Goal: Communication & Community: Ask a question

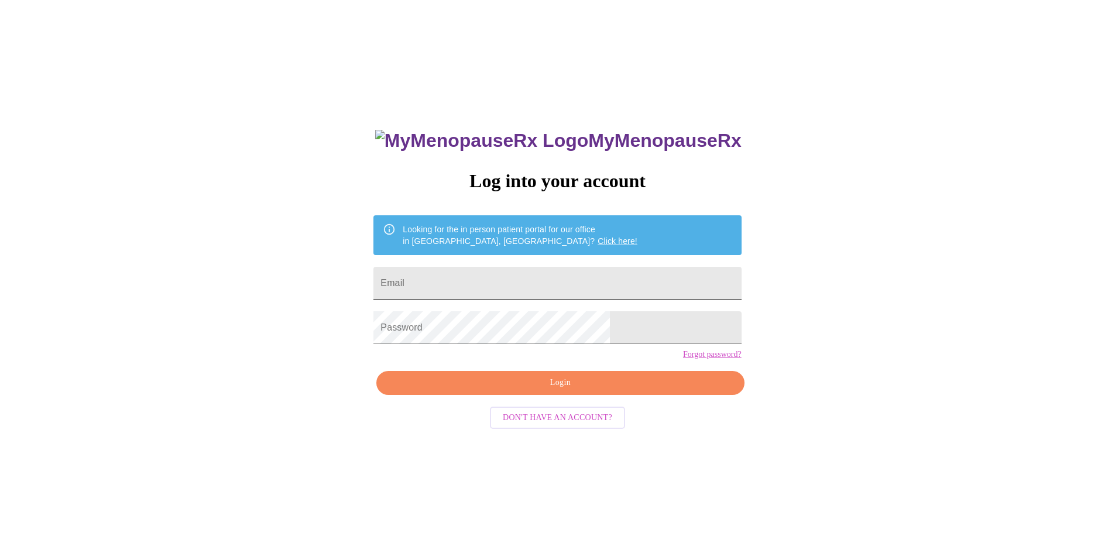
click at [567, 284] on input "Email" at bounding box center [556, 283] width 367 height 33
type input "[EMAIL_ADDRESS][DOMAIN_NAME]"
click at [552, 395] on button "Login" at bounding box center [559, 383] width 367 height 24
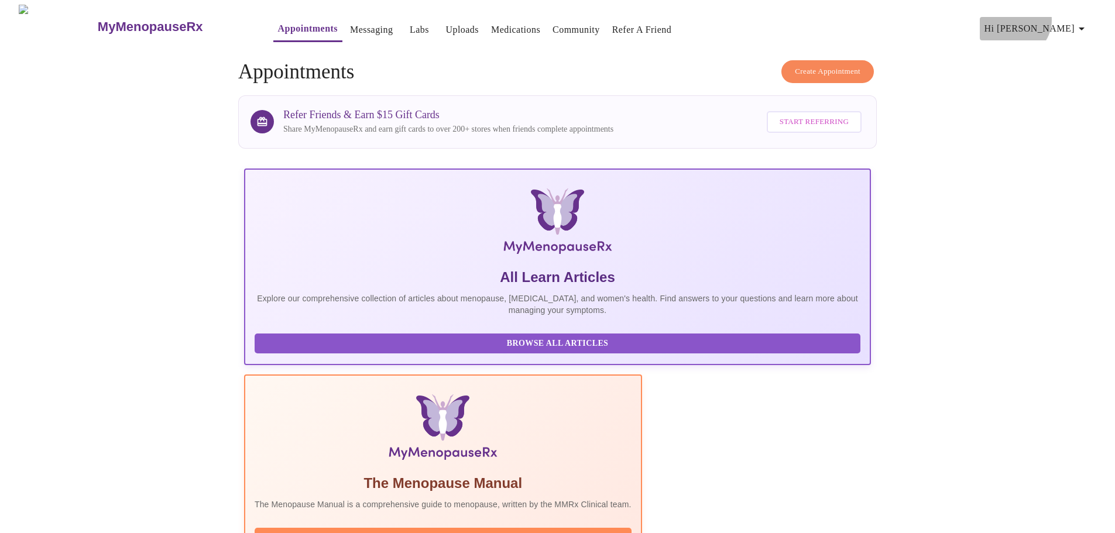
click at [1068, 17] on button "Hi [PERSON_NAME]" at bounding box center [1036, 28] width 114 height 23
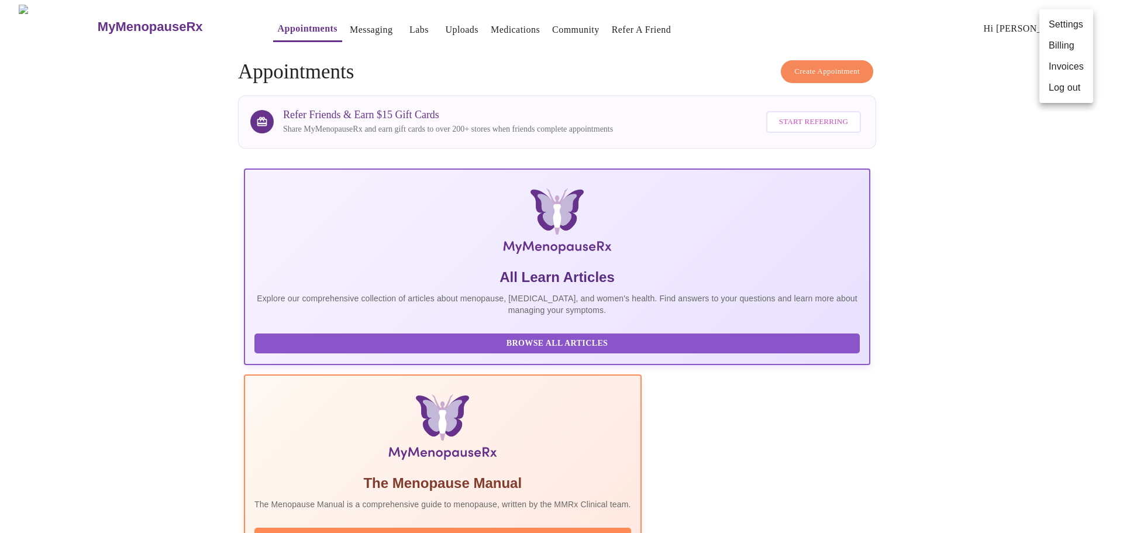
click at [1069, 43] on li "Billing" at bounding box center [1067, 45] width 54 height 21
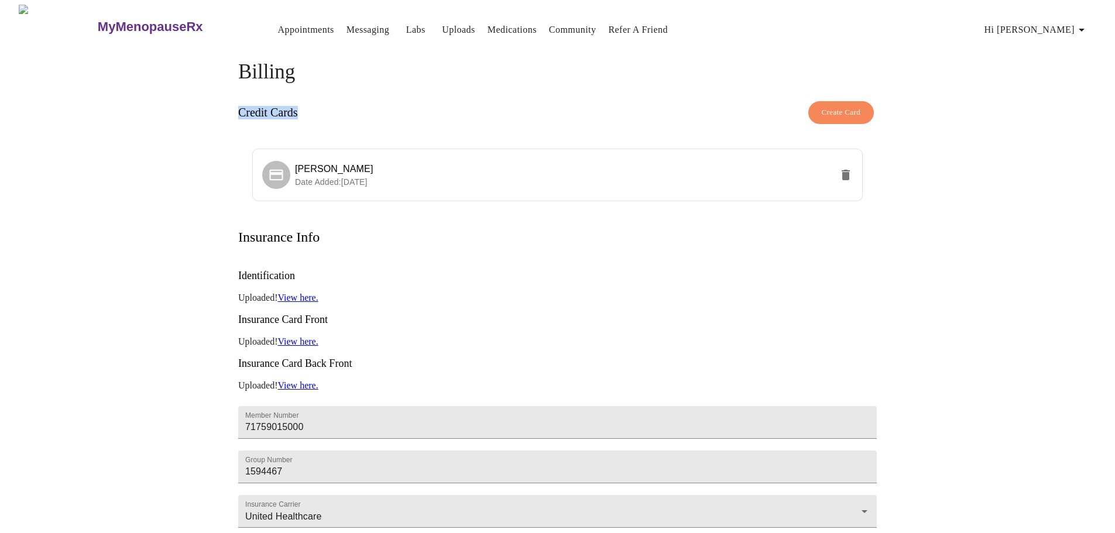
drag, startPoint x: 306, startPoint y: 107, endPoint x: 236, endPoint y: 110, distance: 69.7
click at [236, 110] on div "Billing Credit Cards Create Card [PERSON_NAME] Lawlesss Date Added: [DATE] Insu…" at bounding box center [557, 354] width 749 height 588
click at [297, 22] on link "Appointments" at bounding box center [306, 30] width 56 height 16
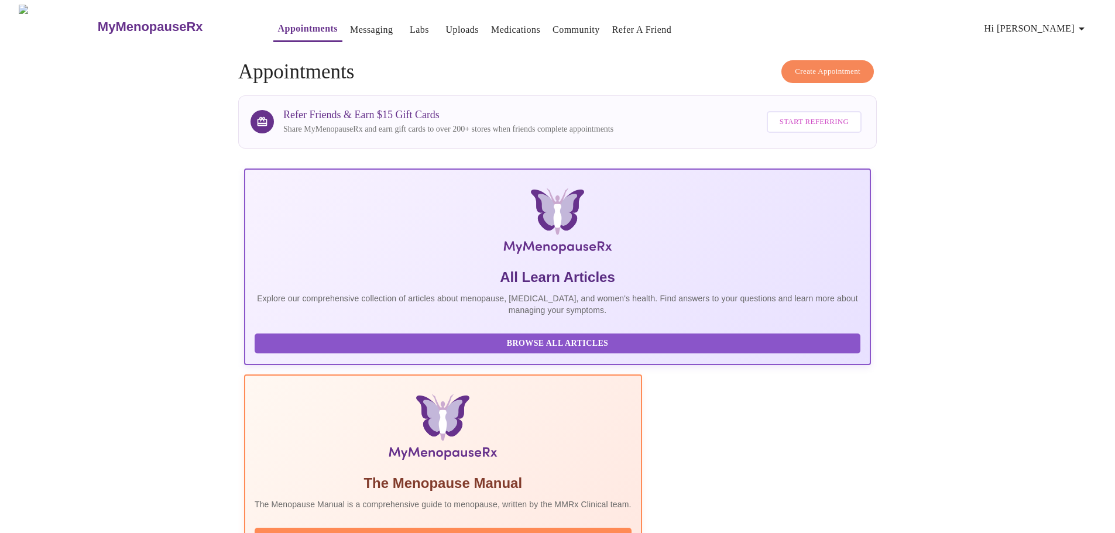
click at [350, 22] on link "Messaging" at bounding box center [371, 30] width 43 height 16
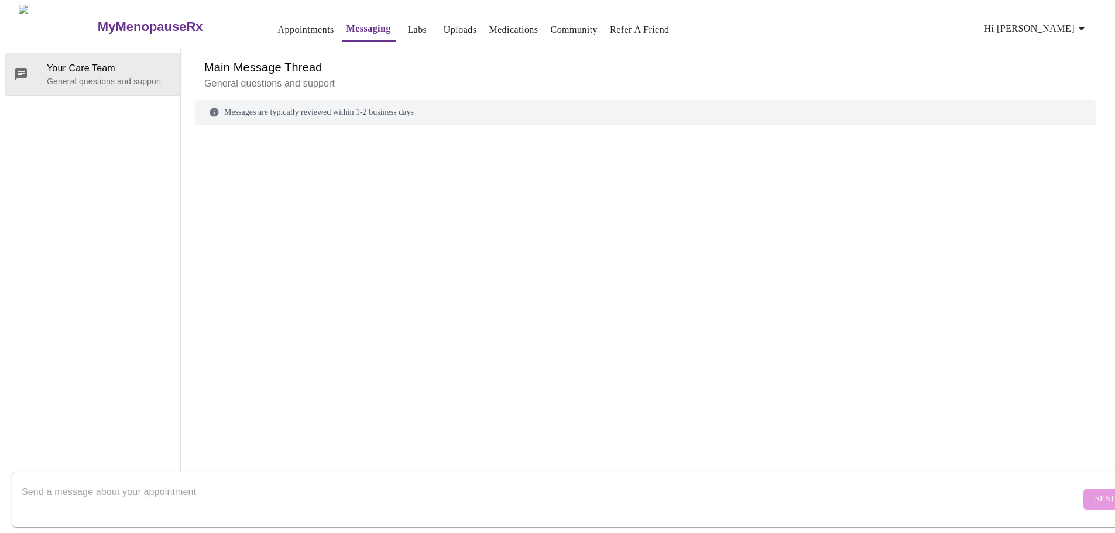
click at [407, 22] on link "Labs" at bounding box center [416, 30] width 19 height 16
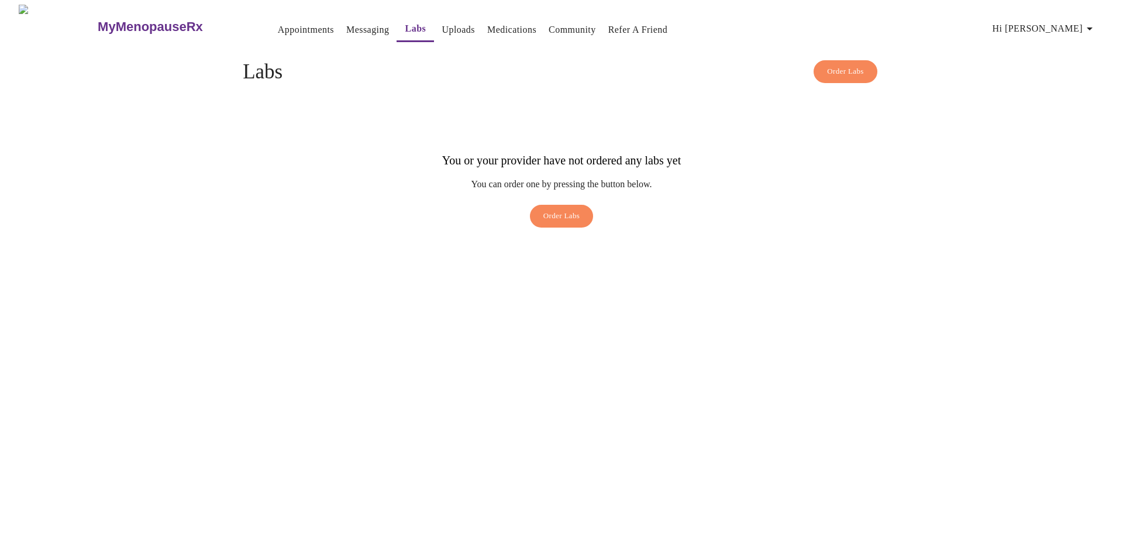
click at [442, 29] on link "Uploads" at bounding box center [458, 30] width 33 height 16
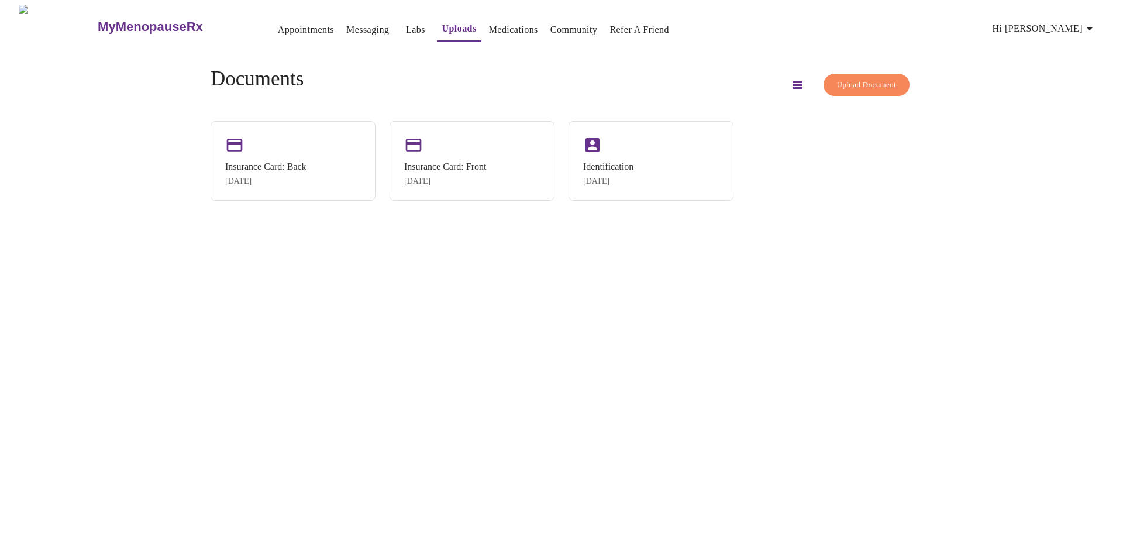
click at [489, 30] on link "Medications" at bounding box center [513, 30] width 49 height 16
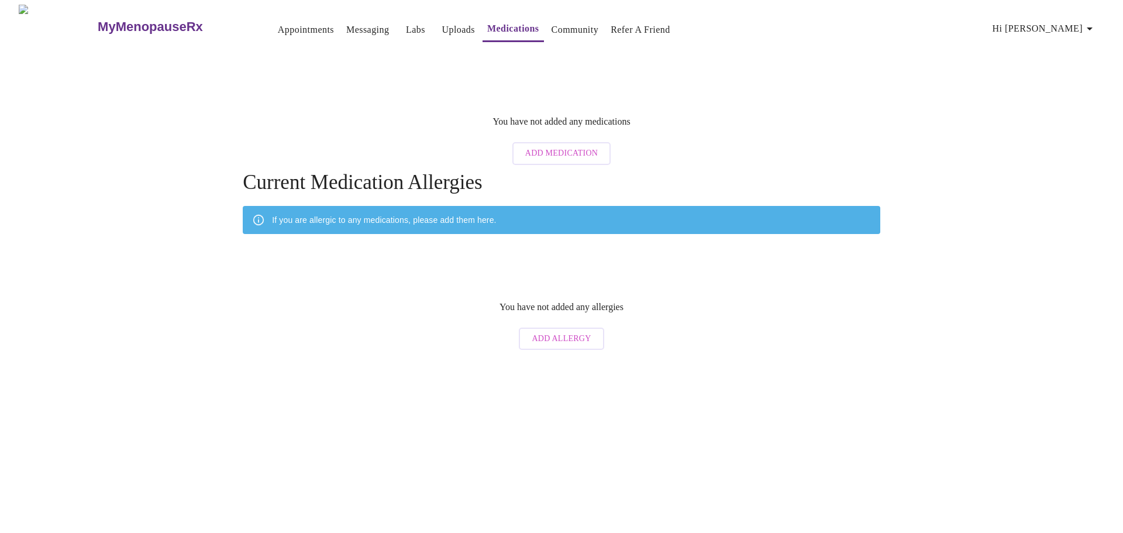
click at [442, 22] on link "Uploads" at bounding box center [458, 30] width 33 height 16
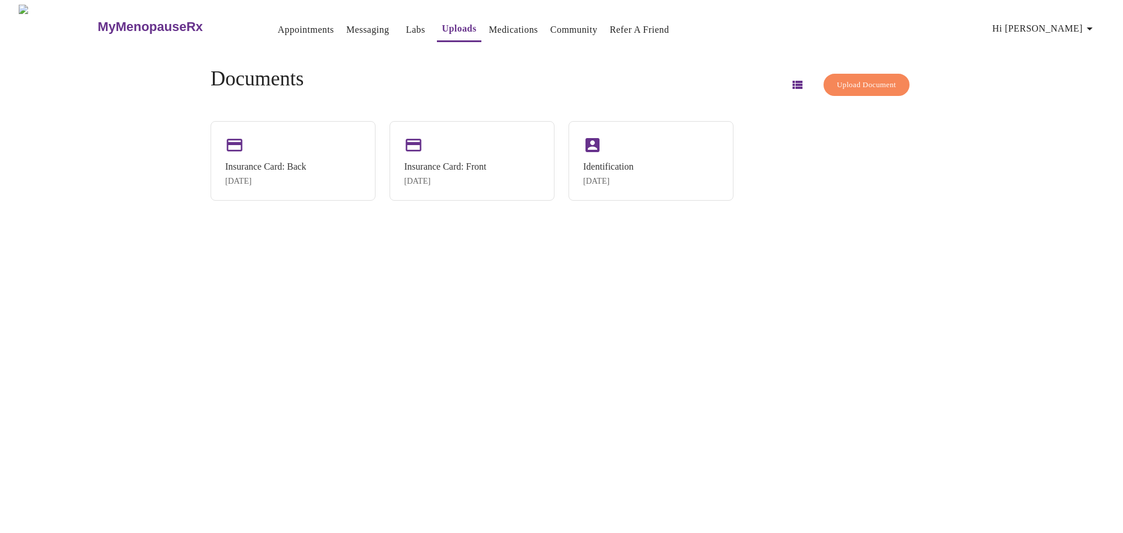
click at [493, 31] on link "Medications" at bounding box center [513, 30] width 49 height 16
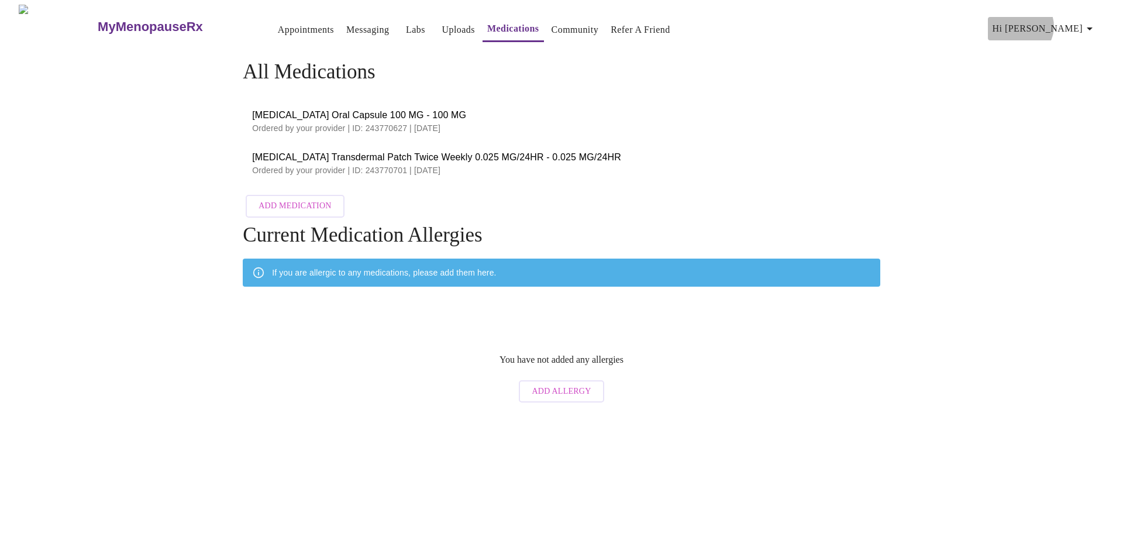
click at [1075, 22] on span "Hi [PERSON_NAME]" at bounding box center [1045, 28] width 104 height 16
click at [1076, 23] on li "Settings" at bounding box center [1075, 24] width 54 height 21
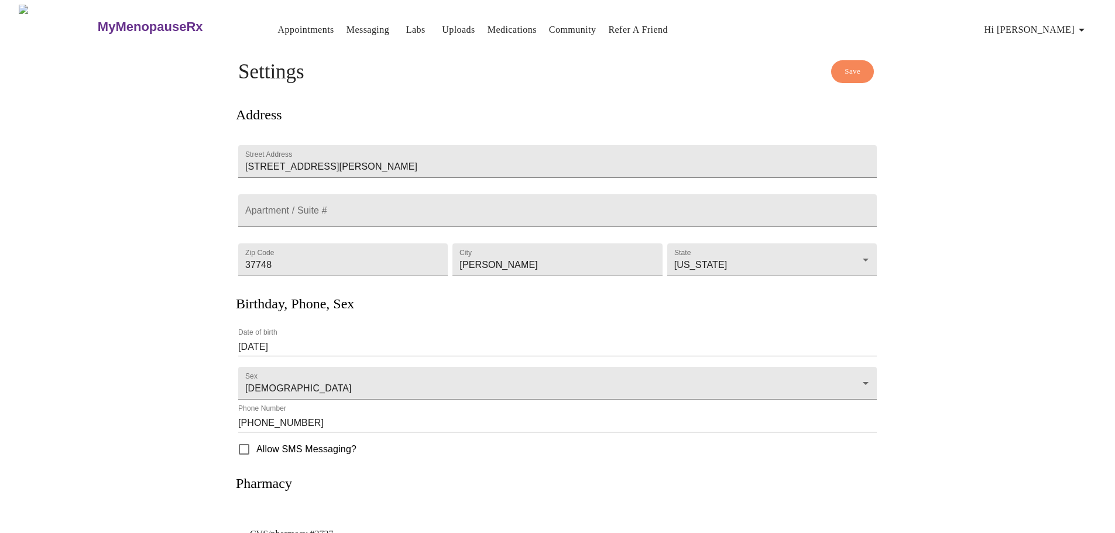
click at [1070, 18] on button "Hi [PERSON_NAME]" at bounding box center [1036, 29] width 114 height 23
click at [246, 29] on div at bounding box center [561, 266] width 1123 height 533
click at [278, 29] on link "Appointments" at bounding box center [306, 30] width 56 height 16
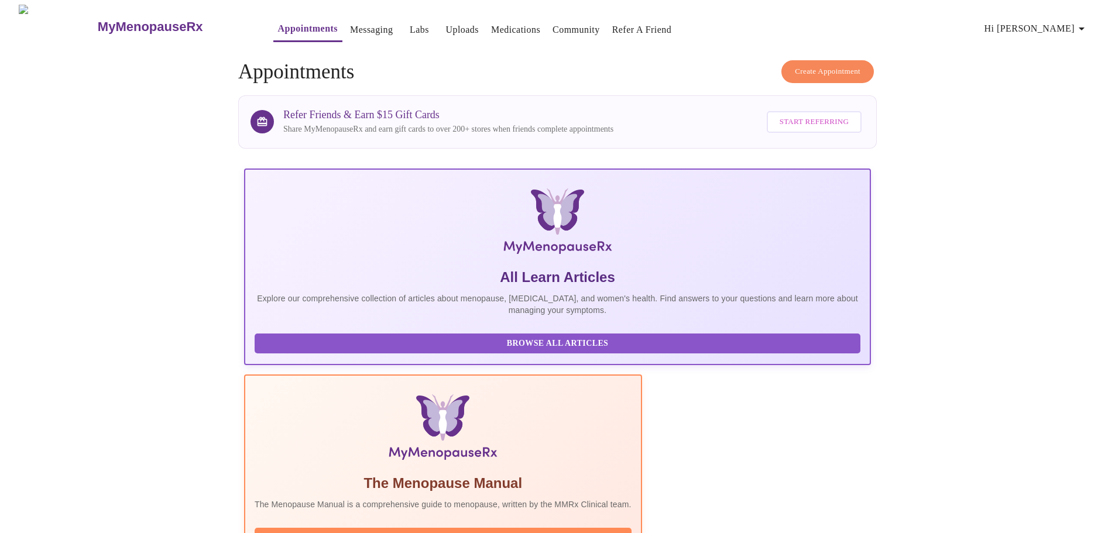
click at [98, 19] on h3 "MyMenopauseRx" at bounding box center [150, 26] width 105 height 15
click at [1088, 25] on icon "button" at bounding box center [1081, 29] width 14 height 14
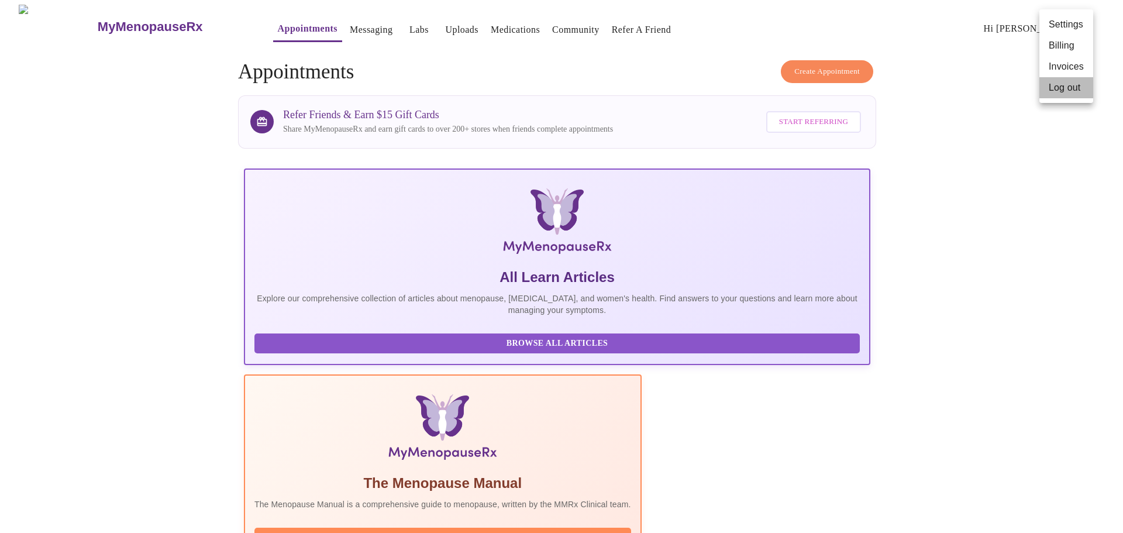
click at [1063, 91] on li "Log out" at bounding box center [1067, 87] width 54 height 21
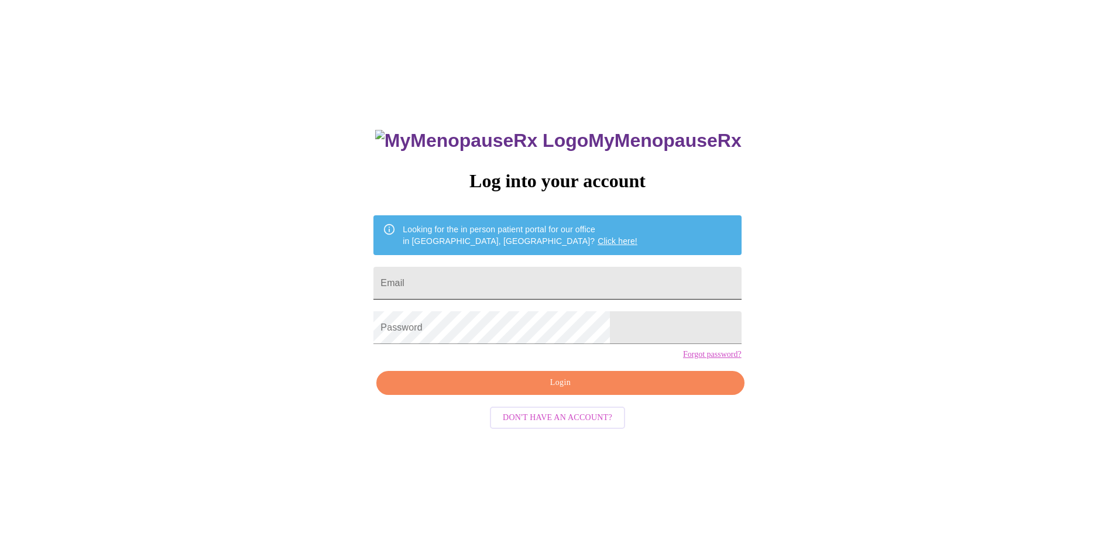
click at [537, 267] on input "Email" at bounding box center [556, 283] width 367 height 33
type input "[EMAIL_ADDRESS][DOMAIN_NAME]"
click at [518, 390] on span "Login" at bounding box center [560, 383] width 341 height 15
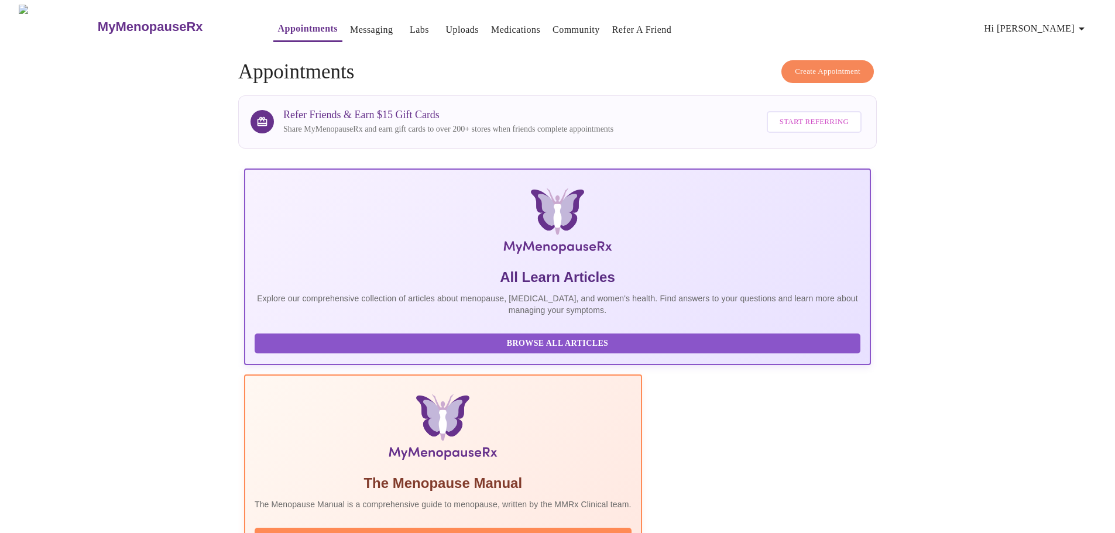
click at [350, 25] on link "Messaging" at bounding box center [371, 30] width 43 height 16
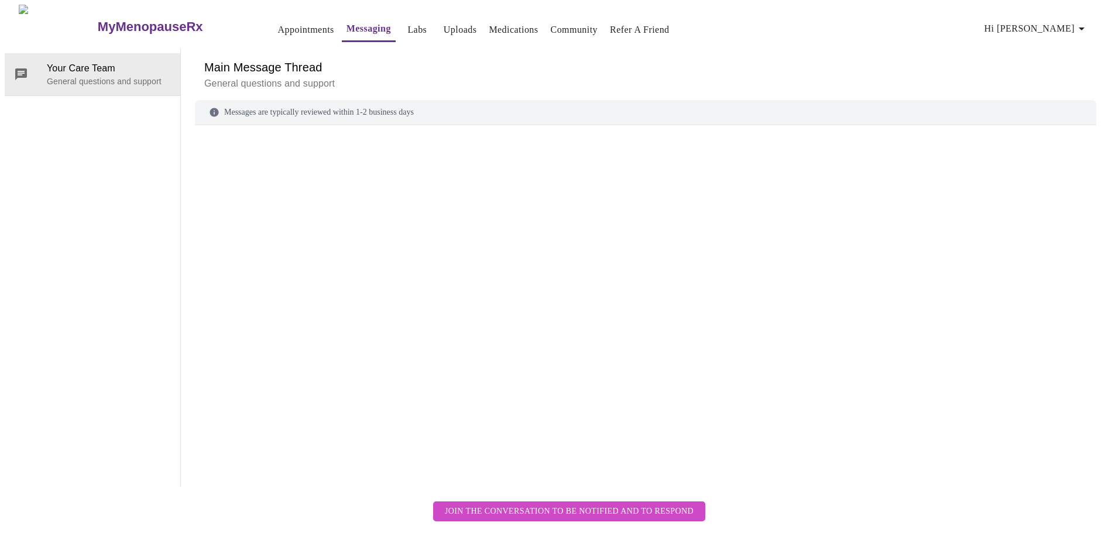
scroll to position [44, 0]
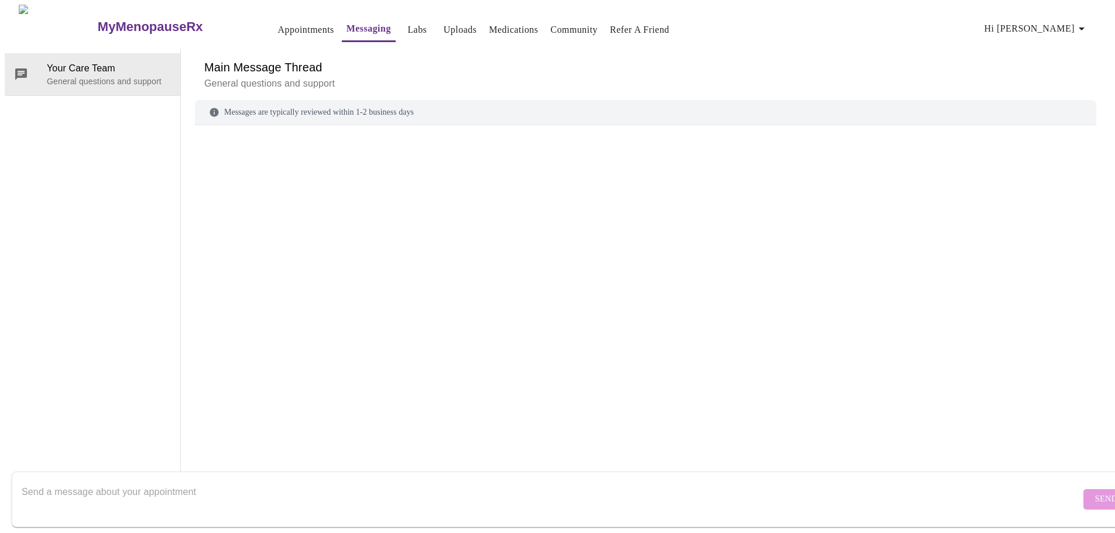
click at [197, 489] on textarea "Send a message about your appointment" at bounding box center [551, 498] width 1058 height 37
click at [58, 486] on textarea "Send a message about your appointment" at bounding box center [551, 498] width 1058 height 37
type textarea "I"
drag, startPoint x: 274, startPoint y: 421, endPoint x: 318, endPoint y: 468, distance: 64.2
click at [318, 477] on div "I was just reaching out as I have been trying to get my medication" at bounding box center [551, 499] width 1058 height 45
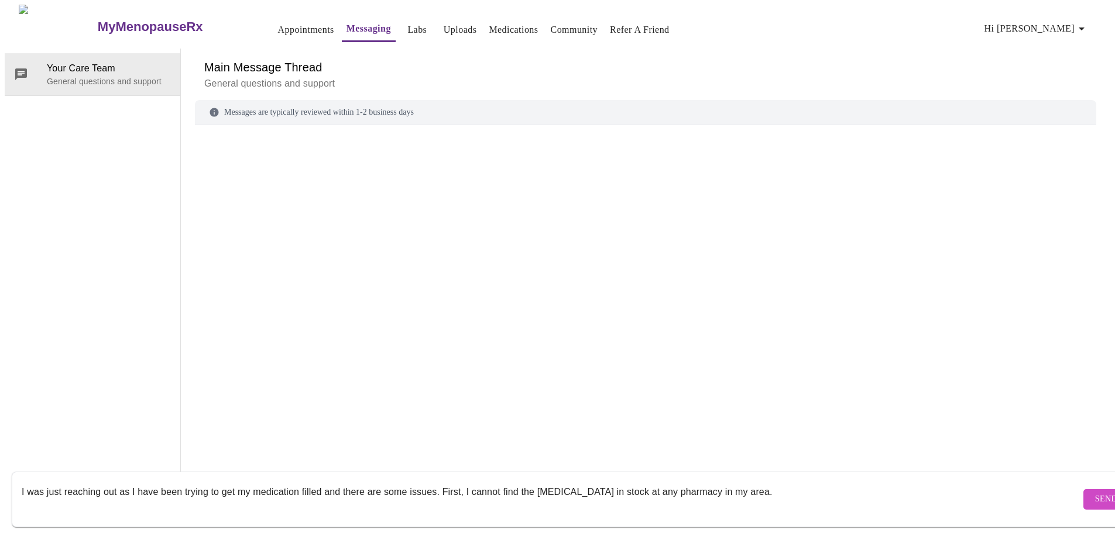
click at [742, 480] on textarea "I was just reaching out as I have been trying to get my medication filled and t…" at bounding box center [551, 498] width 1058 height 37
click at [1036, 480] on textarea "I was just reaching out as I have been trying to get my medication filled and t…" at bounding box center [551, 498] width 1058 height 37
drag, startPoint x: 1019, startPoint y: 477, endPoint x: 972, endPoint y: 479, distance: 47.4
click at [972, 480] on textarea "I was just reaching out as I have been trying to get my medication filled and t…" at bounding box center [551, 498] width 1058 height 37
drag, startPoint x: 725, startPoint y: 477, endPoint x: 685, endPoint y: 482, distance: 41.2
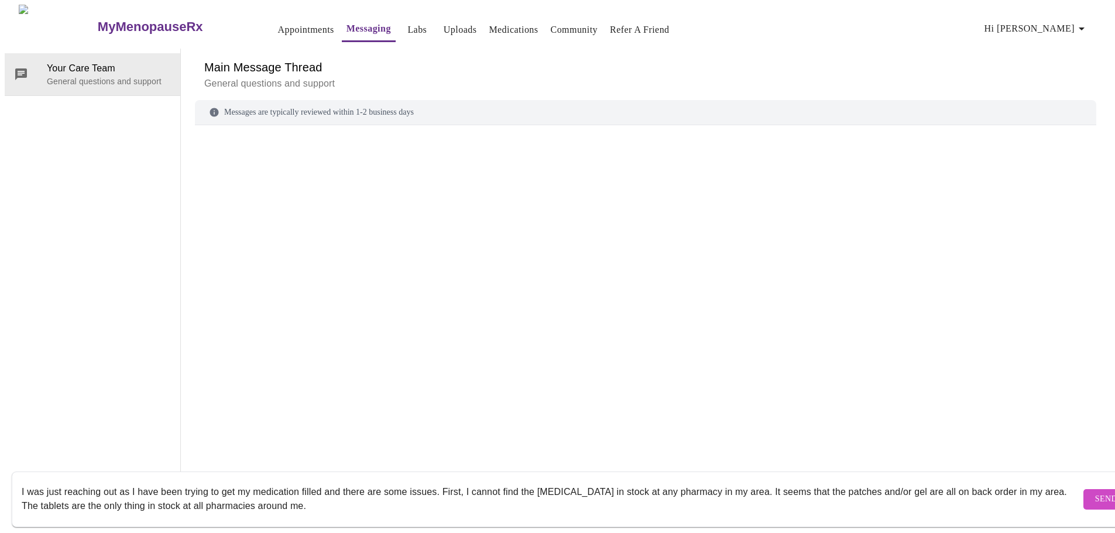
click at [685, 482] on textarea "I was just reaching out as I have been trying to get my medication filled and t…" at bounding box center [551, 498] width 1058 height 37
click at [187, 497] on textarea "I was just reaching out as I have been trying to get my medication filled and t…" at bounding box center [551, 498] width 1058 height 37
click at [355, 505] on textarea "I was just reaching out as I have been trying to get my medication filled and t…" at bounding box center [551, 498] width 1058 height 37
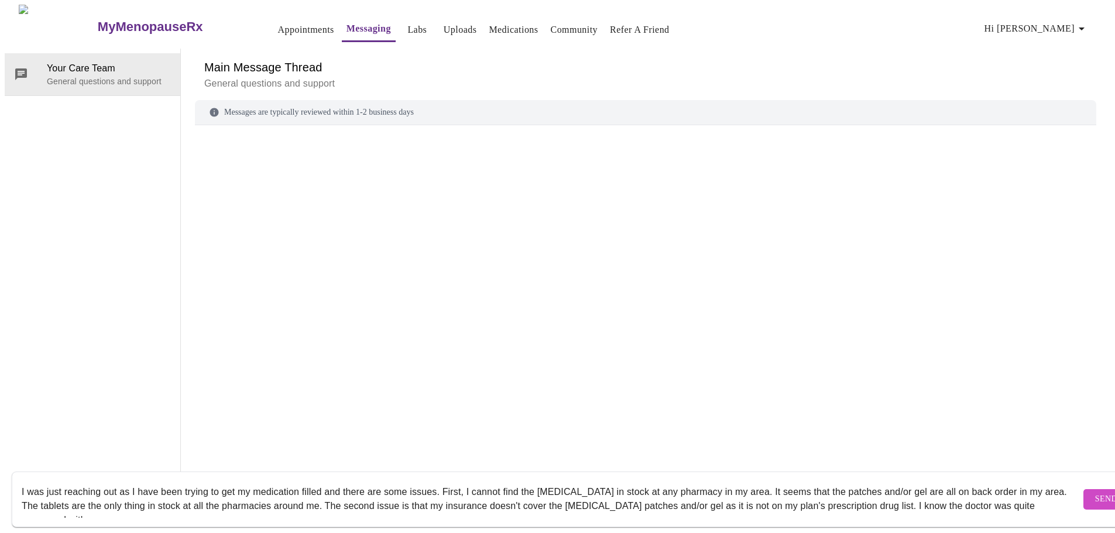
scroll to position [8, 0]
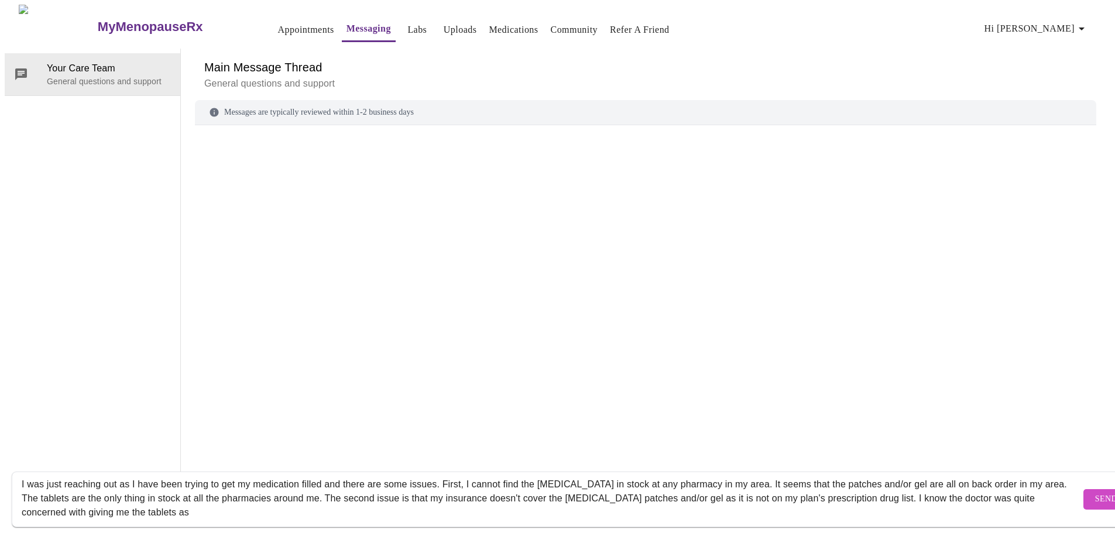
click at [1009, 495] on textarea "I was just reaching out as I have been trying to get my medication filled and t…" at bounding box center [551, 498] width 1058 height 37
click at [1004, 484] on textarea "I was just reaching out as I have been trying to get my medication filled and t…" at bounding box center [551, 498] width 1058 height 37
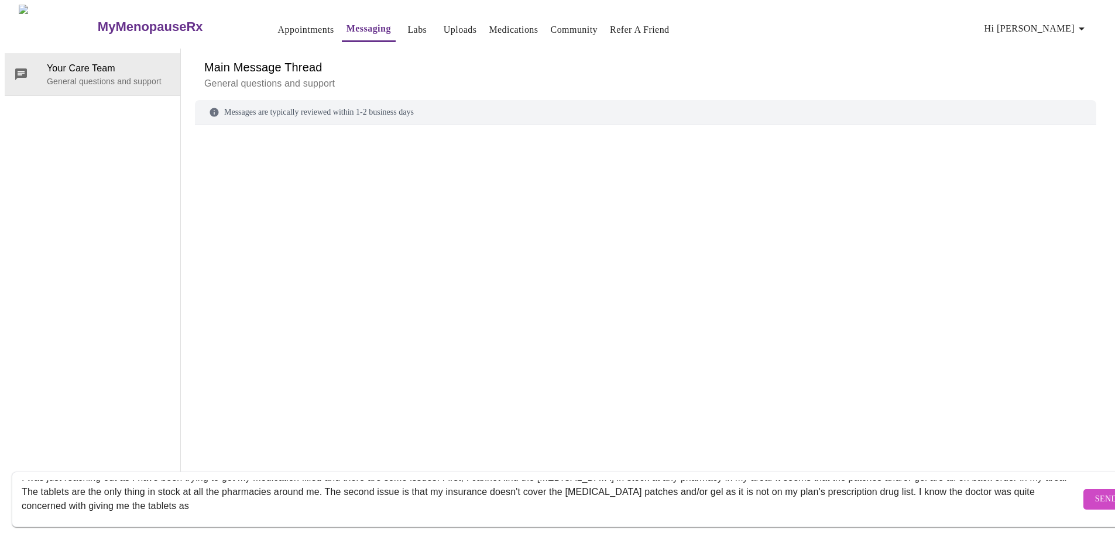
click at [226, 495] on textarea "I was just reaching out as I have been trying to get my medication filled and t…" at bounding box center [551, 498] width 1058 height 37
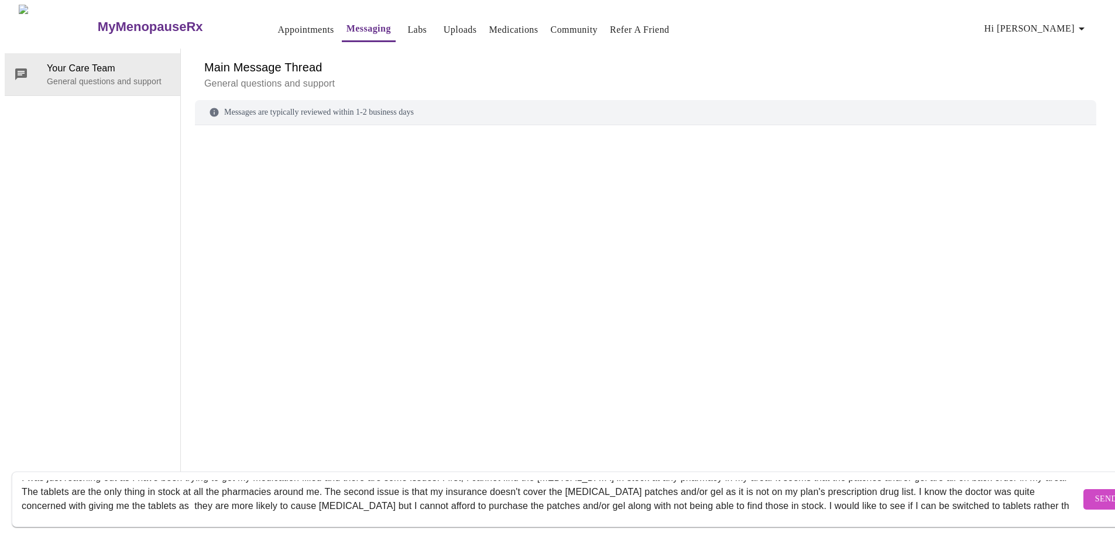
scroll to position [22, 0]
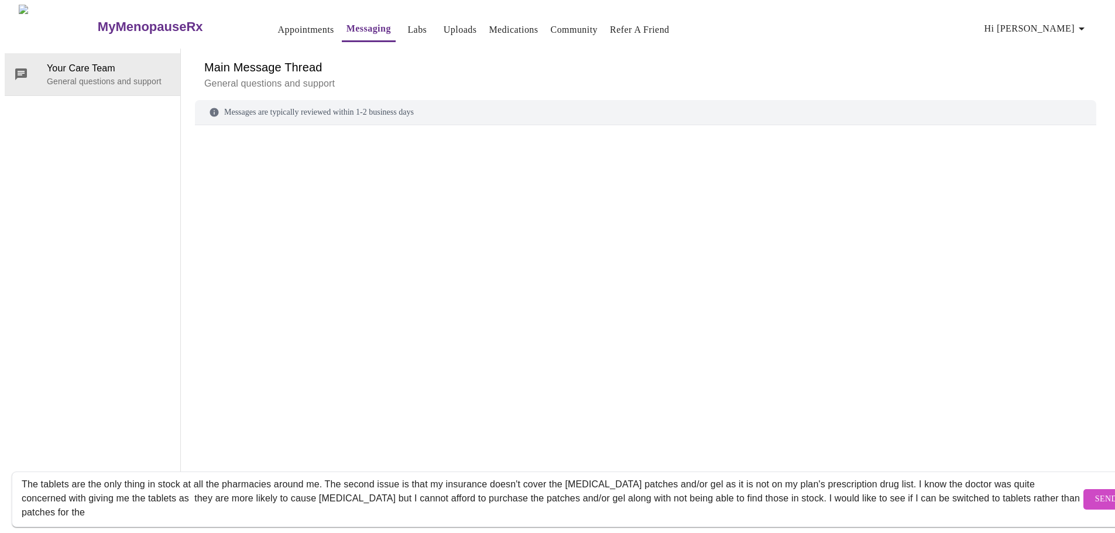
click at [296, 506] on div "I was just reaching out as I have been trying to get my medication filled and t…" at bounding box center [551, 499] width 1058 height 45
click at [167, 490] on textarea "I was just reaching out as I have been trying to get my medication filled and t…" at bounding box center [551, 498] width 1058 height 37
click at [150, 501] on textarea "I was just reaching out as I have been trying to get my medication filled and t…" at bounding box center [551, 498] width 1058 height 37
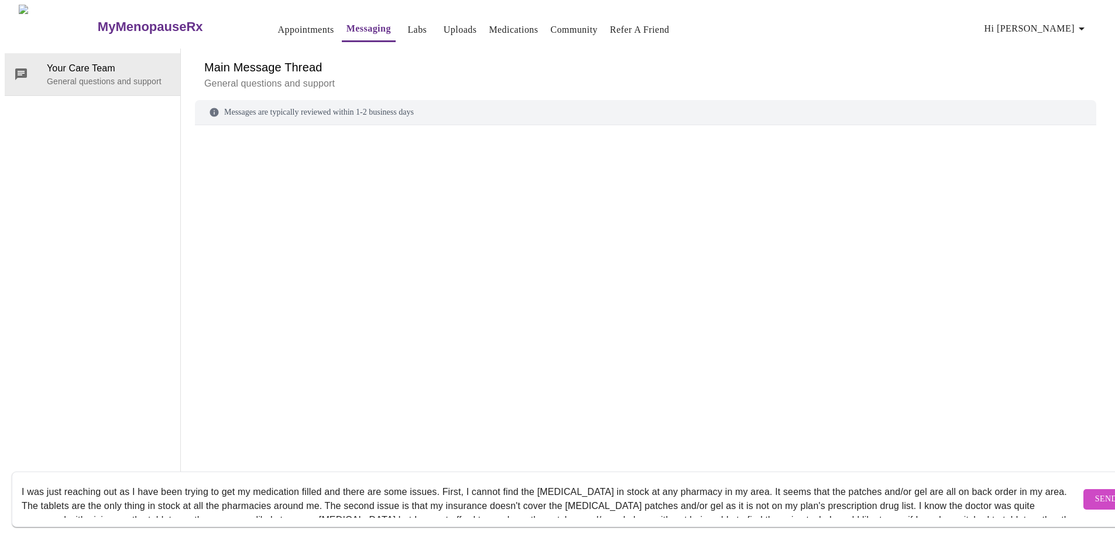
scroll to position [0, 0]
drag, startPoint x: 596, startPoint y: 440, endPoint x: 575, endPoint y: 383, distance: 60.5
click at [575, 383] on div at bounding box center [645, 289] width 901 height 301
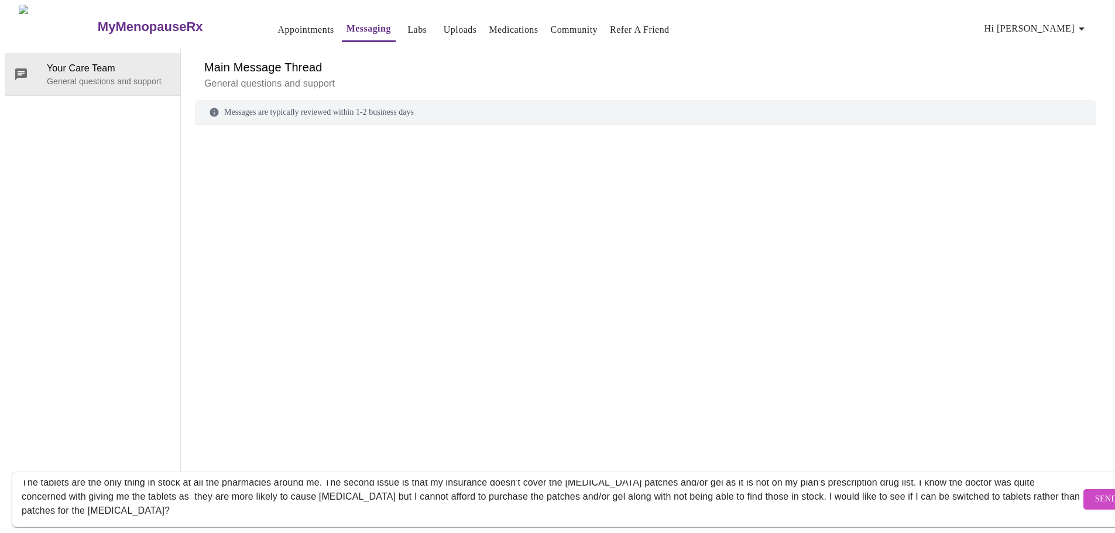
click at [786, 480] on textarea "I was just reaching out as I have been trying to get my medication filled and t…" at bounding box center [551, 498] width 1058 height 37
click at [937, 299] on div at bounding box center [645, 289] width 901 height 301
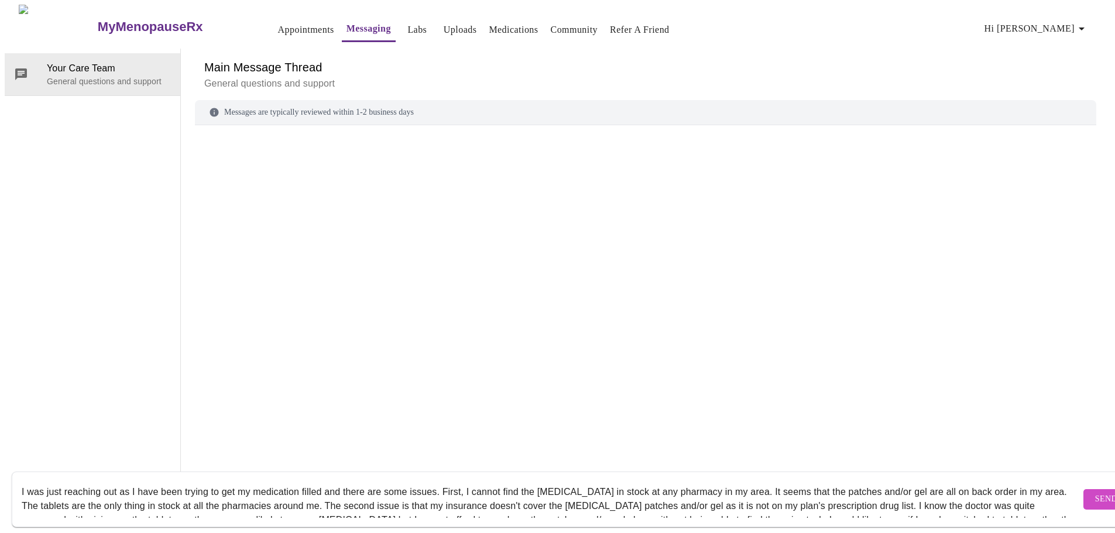
scroll to position [44, 0]
click at [786, 495] on textarea "I was just reaching out as I have been trying to get my medication filled and t…" at bounding box center [551, 498] width 1058 height 37
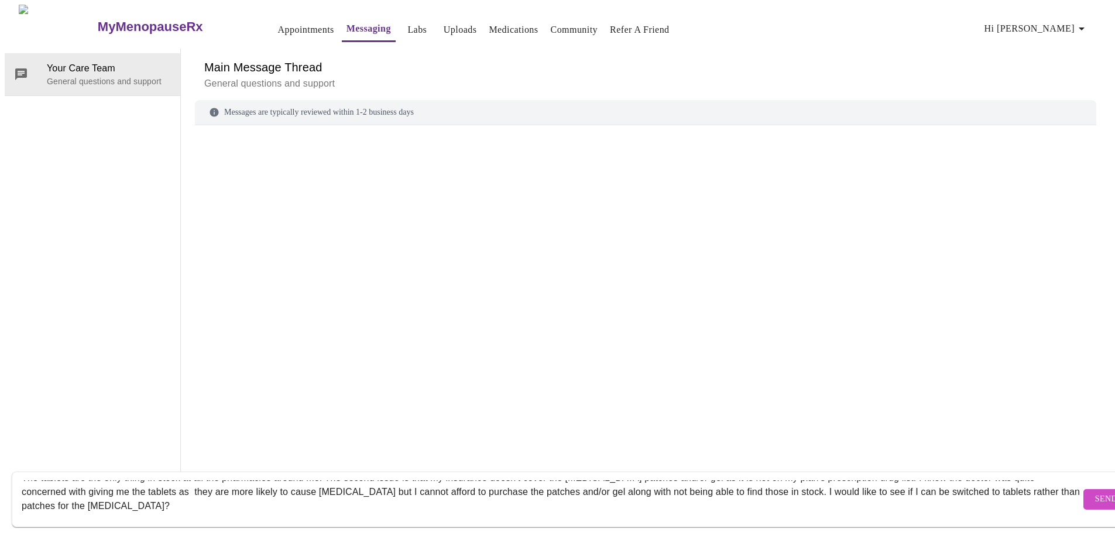
click at [197, 501] on textarea "I was just reaching out as I have been trying to get my medication filled and t…" at bounding box center [551, 498] width 1058 height 37
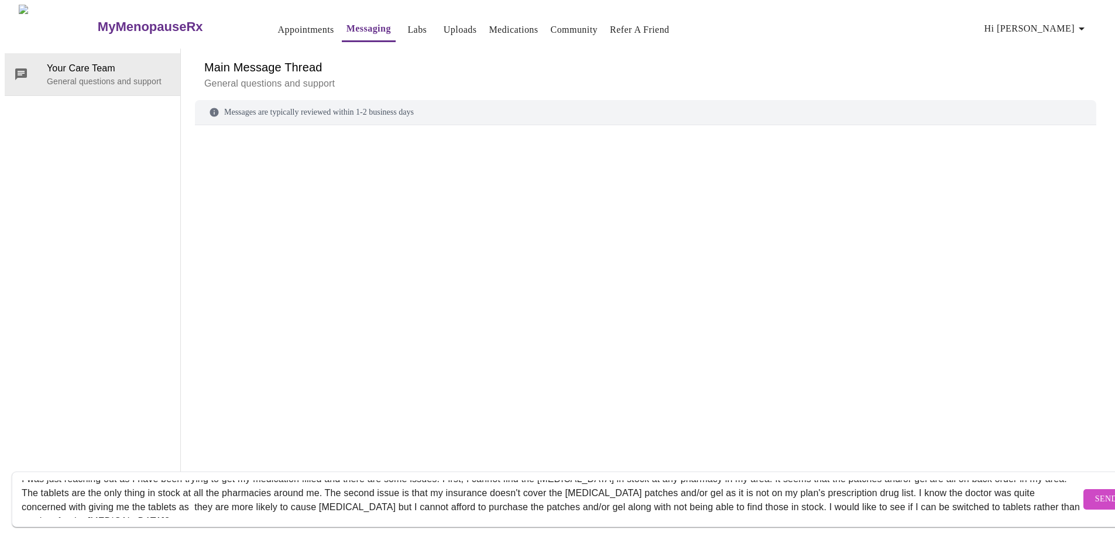
scroll to position [0, 0]
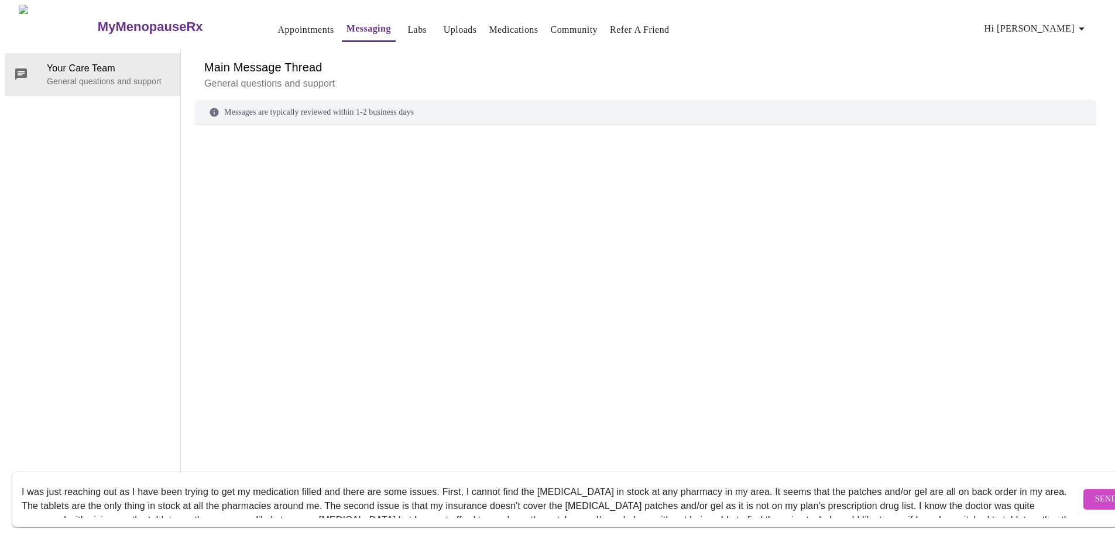
click at [788, 496] on textarea "I was just reaching out as I have been trying to get my medication filled and t…" at bounding box center [551, 498] width 1058 height 37
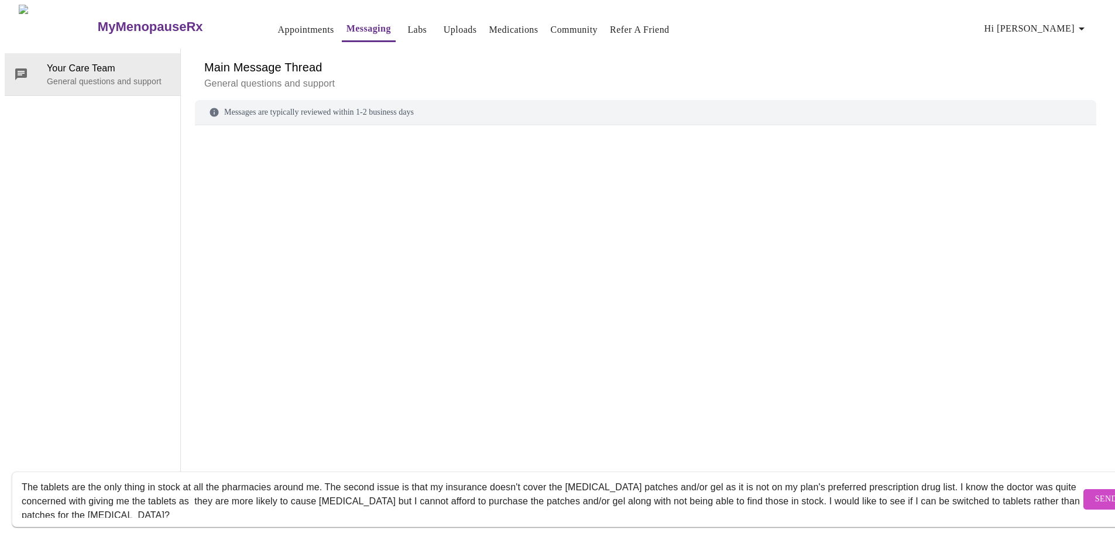
scroll to position [28, 0]
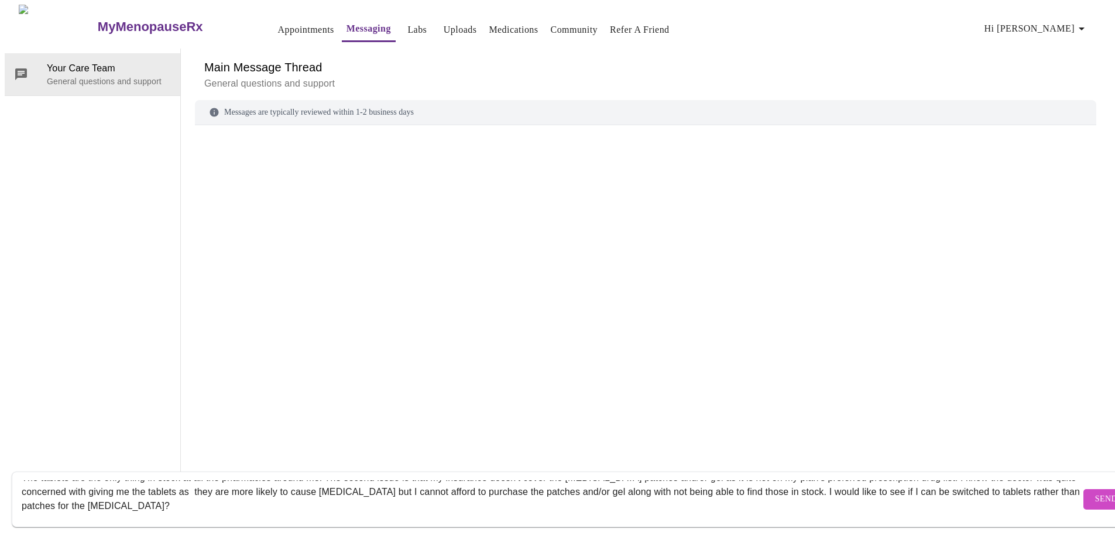
click at [188, 497] on textarea "I was just reaching out as I have been trying to get my medication filled and t…" at bounding box center [551, 498] width 1058 height 37
type textarea "I was just reaching out as I have been trying to get my medication filled and t…"
drag, startPoint x: 961, startPoint y: 296, endPoint x: 1004, endPoint y: 350, distance: 69.5
drag, startPoint x: 1004, startPoint y: 350, endPoint x: 1066, endPoint y: 482, distance: 145.0
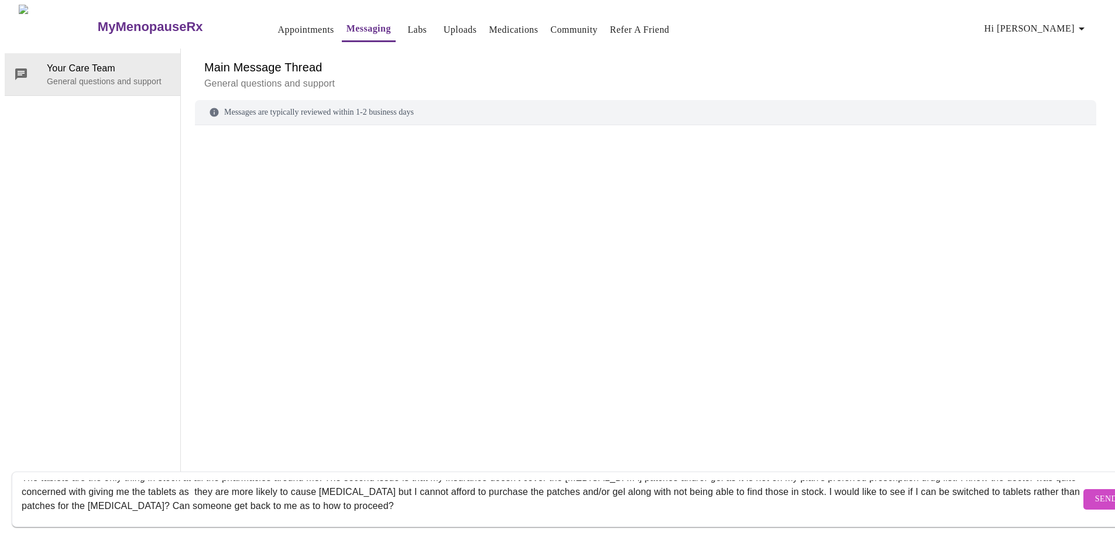
click at [1095, 492] on span "Send" at bounding box center [1106, 499] width 22 height 15
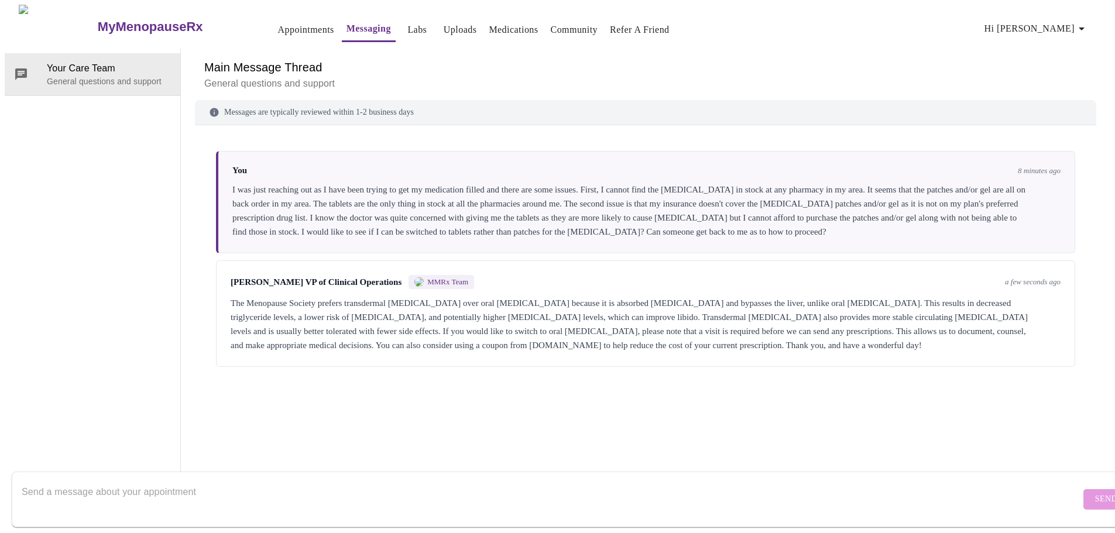
click at [284, 29] on link "Appointments" at bounding box center [306, 30] width 56 height 16
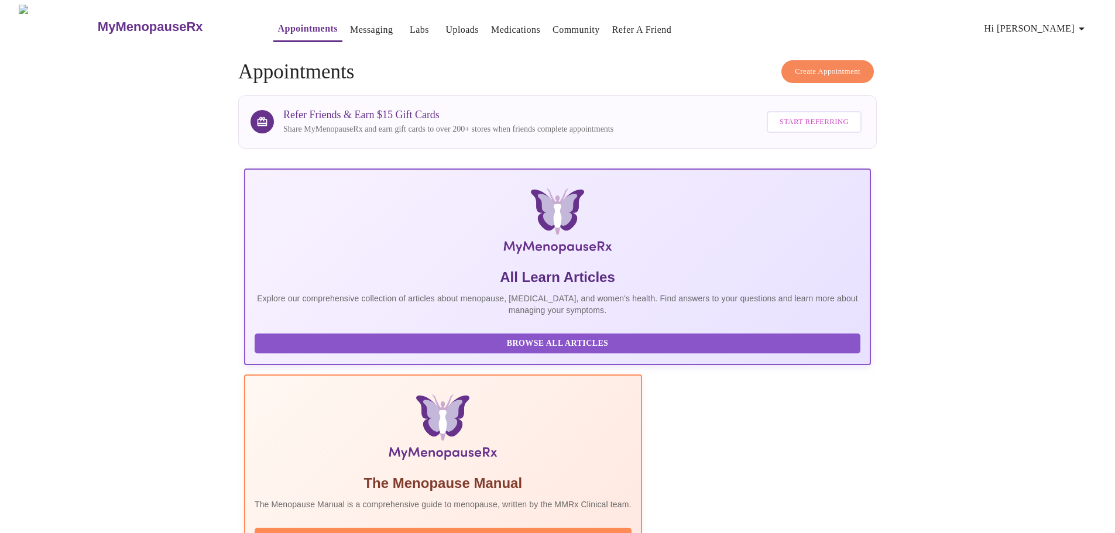
click at [352, 18] on button "Messaging" at bounding box center [371, 29] width 52 height 23
click at [350, 25] on link "Messaging" at bounding box center [371, 30] width 43 height 16
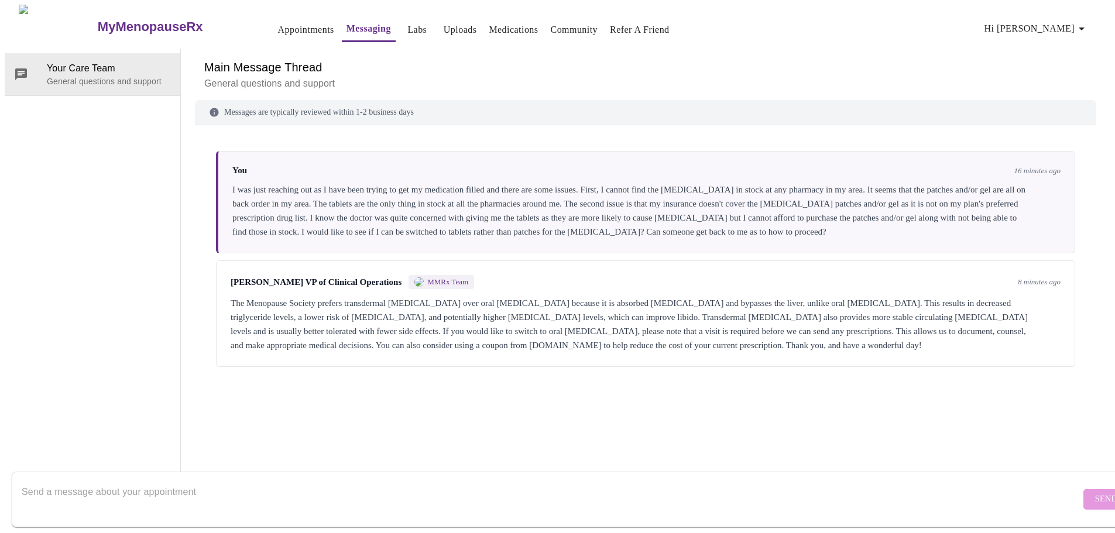
scroll to position [44, 0]
click at [842, 403] on div "Messages are typically reviewed within 1-2 business days You 16 minutes ago I w…" at bounding box center [645, 293] width 901 height 387
drag, startPoint x: 248, startPoint y: 40, endPoint x: 254, endPoint y: 34, distance: 8.3
click at [249, 40] on div "MyMenopauseRx Appointments Messaging Labs Uploads Medications Community Refer a…" at bounding box center [557, 27] width 1105 height 44
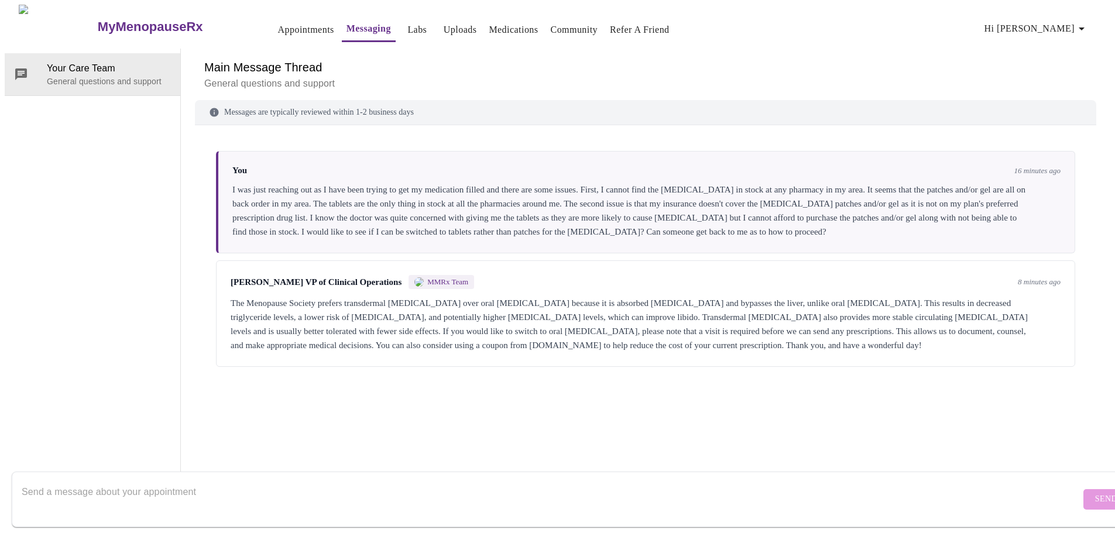
click at [278, 30] on link "Appointments" at bounding box center [306, 30] width 56 height 16
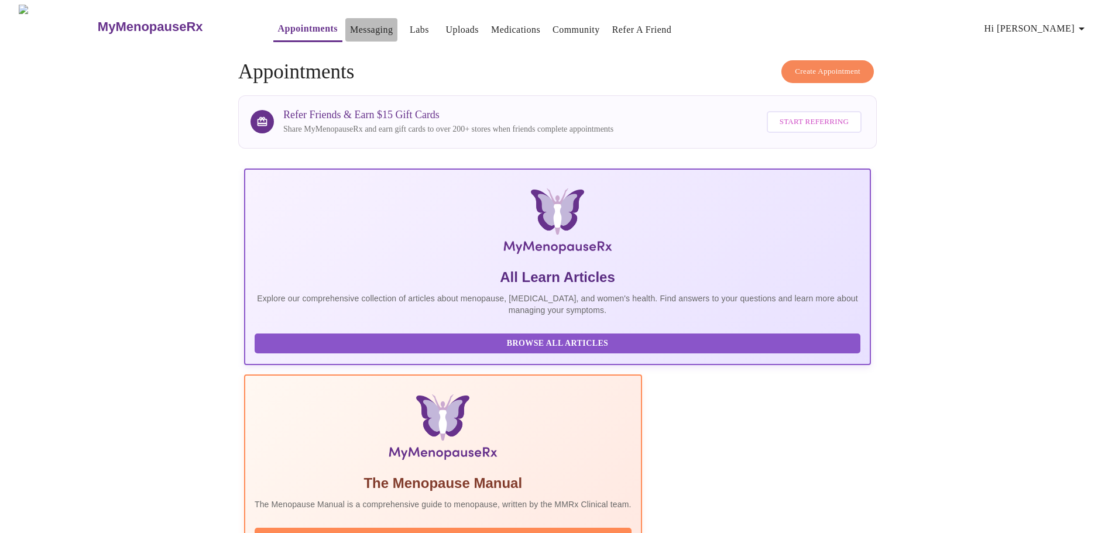
click at [356, 22] on link "Messaging" at bounding box center [371, 30] width 43 height 16
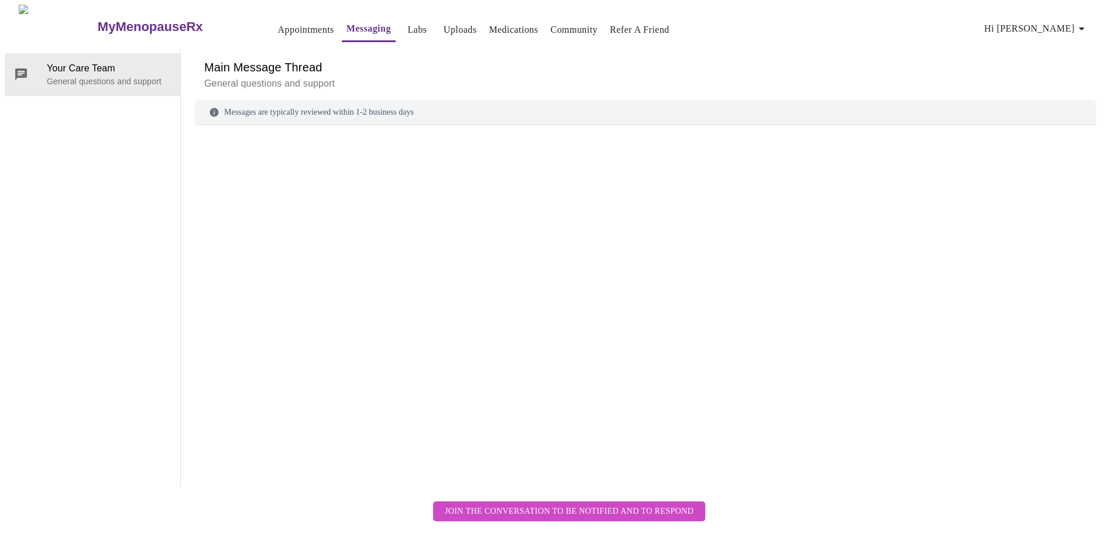
scroll to position [44, 0]
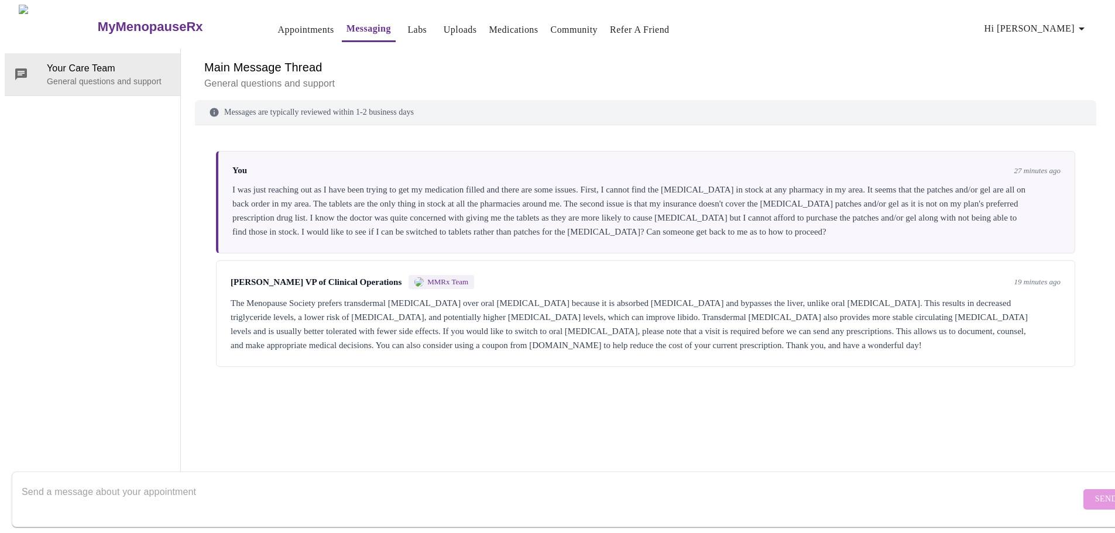
click at [194, 490] on textarea "Send a message about your appointment" at bounding box center [551, 498] width 1058 height 37
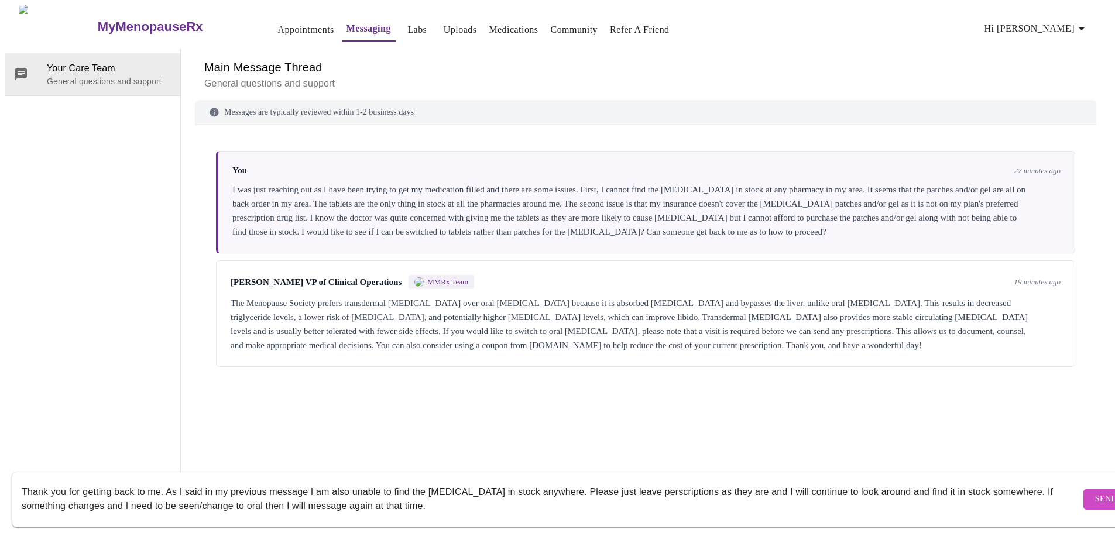
click at [639, 483] on textarea "Thank you for getting back to me. As I said in my previous message I am also un…" at bounding box center [551, 498] width 1058 height 37
type textarea "Thank you for getting back to me. As I said in my previous message I am also un…"
click at [1083, 489] on button "Send" at bounding box center [1106, 499] width 46 height 20
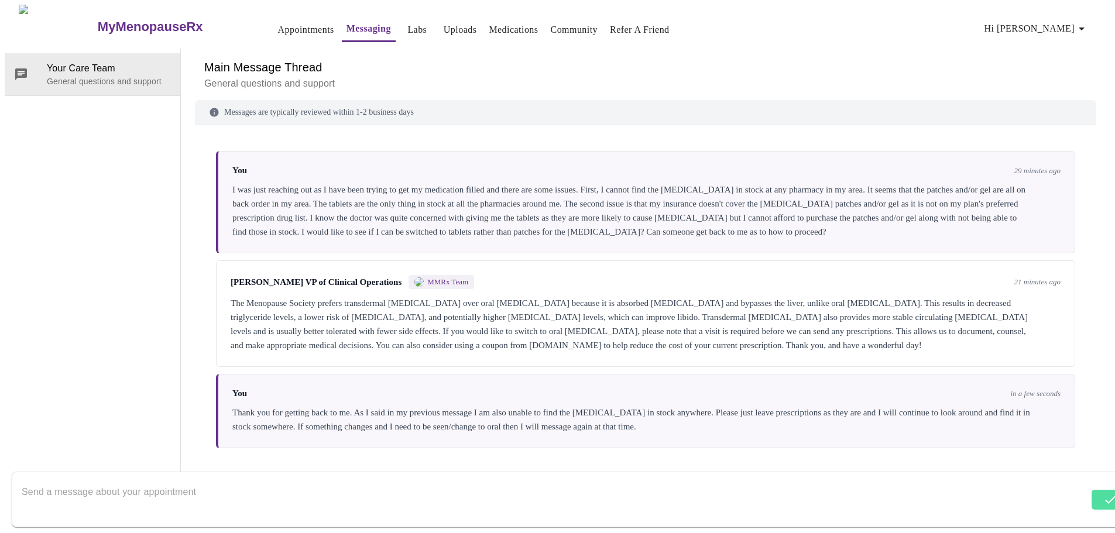
scroll to position [0, 0]
click at [278, 26] on link "Appointments" at bounding box center [306, 30] width 56 height 16
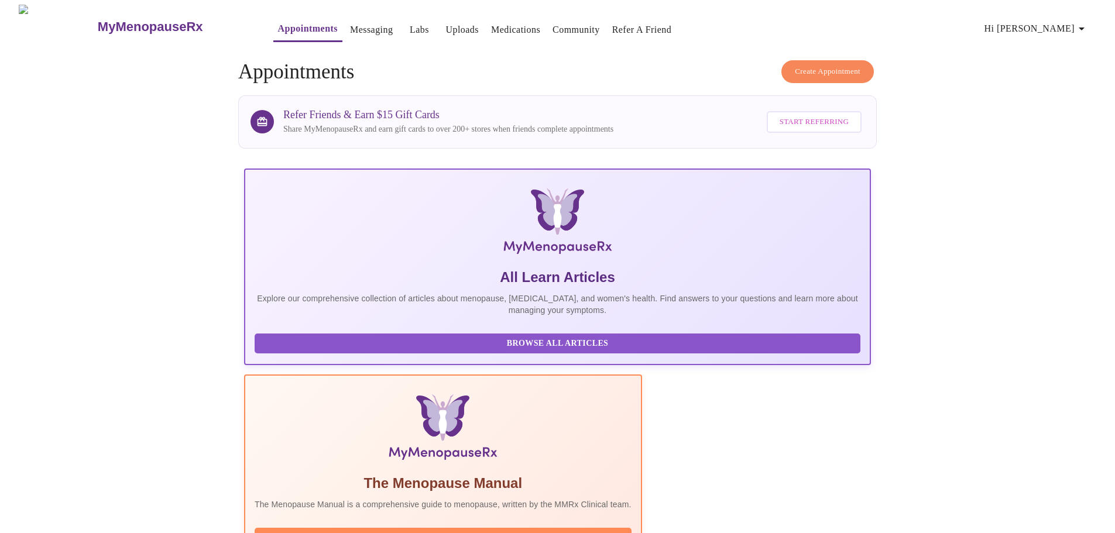
click at [1072, 20] on span "Hi [PERSON_NAME]" at bounding box center [1036, 28] width 104 height 16
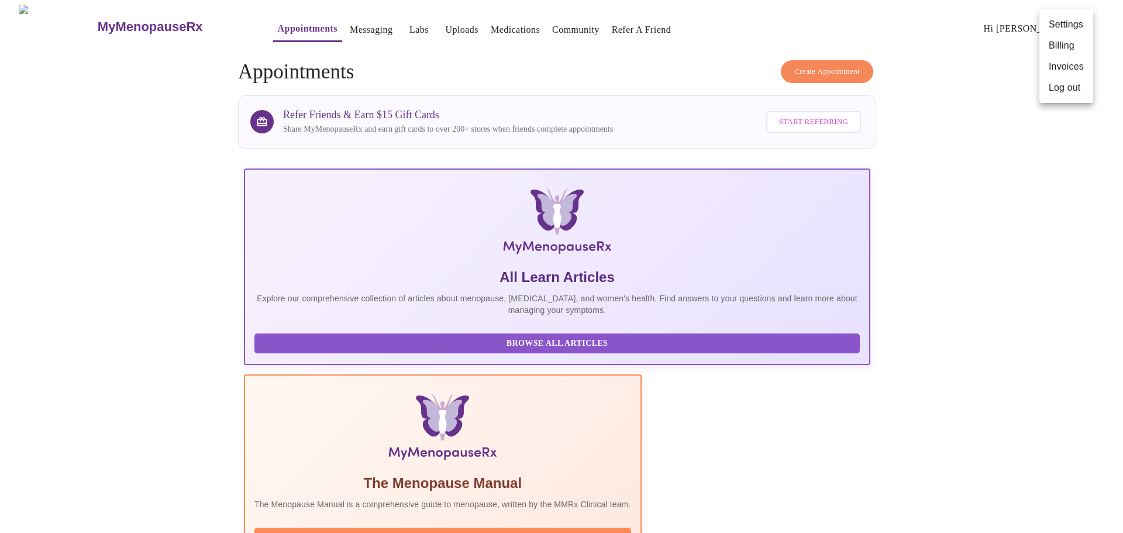
click at [1061, 87] on li "Log out" at bounding box center [1067, 87] width 54 height 21
